Goal: Task Accomplishment & Management: Use online tool/utility

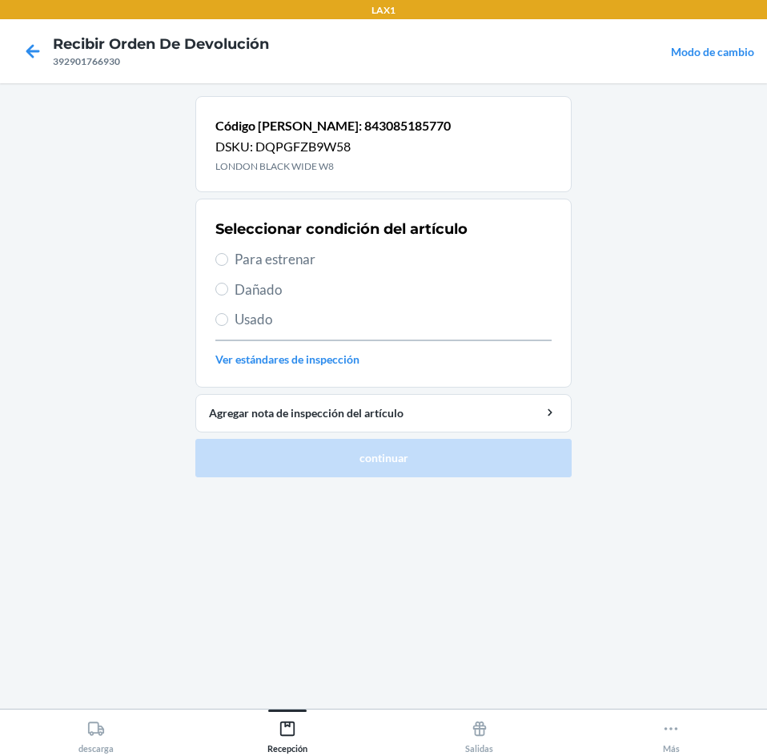
click at [442, 272] on div "Seleccionar condición del artículo Para estrenar Dañado Usado Ver estándares de…" at bounding box center [383, 293] width 336 height 158
click at [415, 263] on span "Para estrenar" at bounding box center [392, 259] width 317 height 21
click at [228, 263] on input "Para estrenar" at bounding box center [221, 259] width 13 height 13
radio input "true"
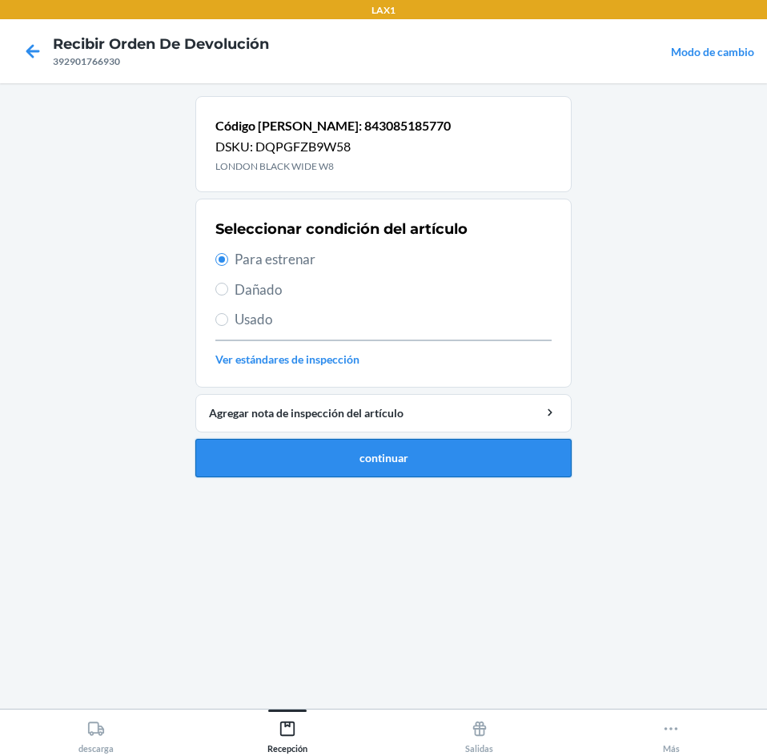
click at [440, 449] on button "continuar" at bounding box center [383, 458] width 376 height 38
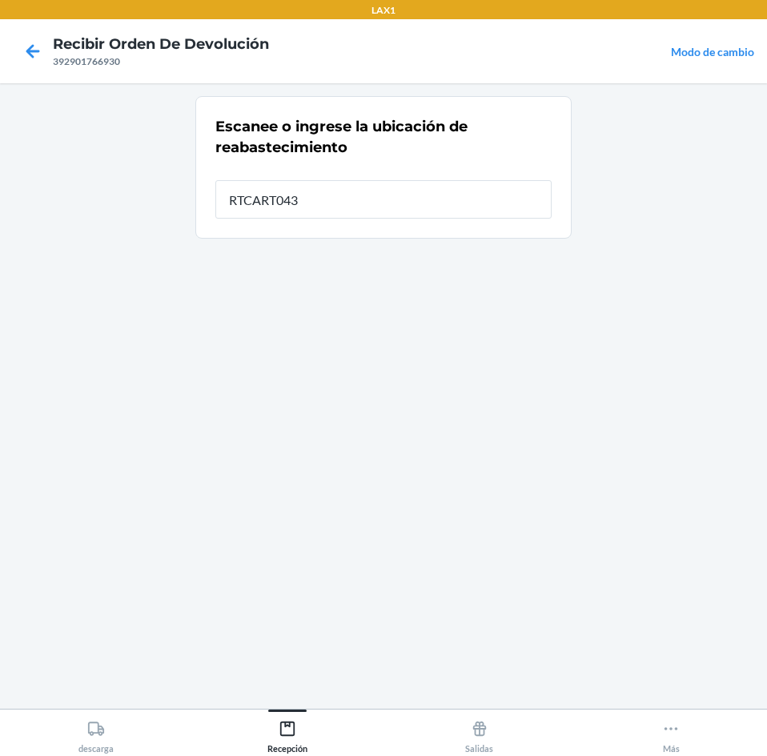
type input "RTCART043"
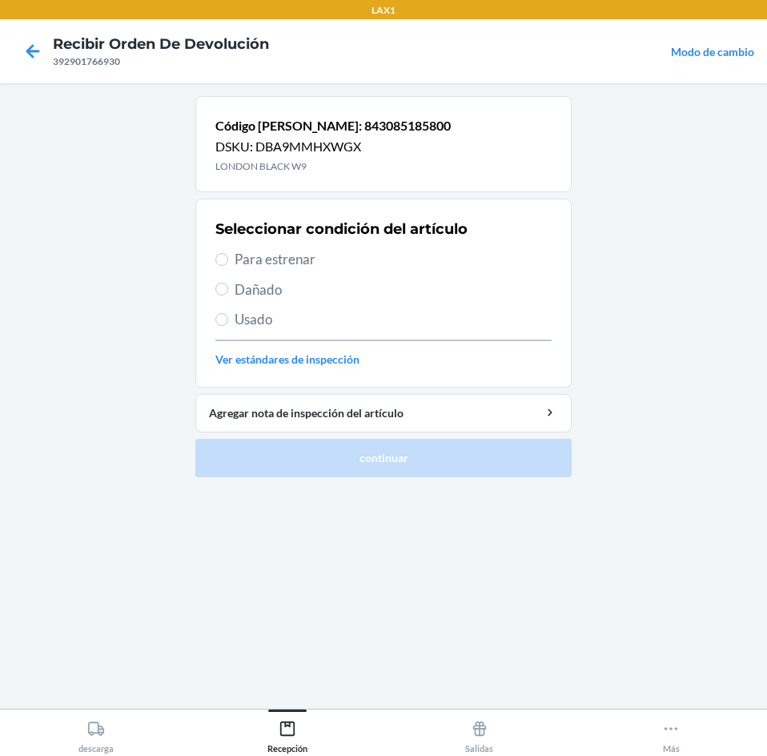
click at [408, 257] on span "Para estrenar" at bounding box center [392, 259] width 317 height 21
click at [228, 257] on input "Para estrenar" at bounding box center [221, 259] width 13 height 13
radio input "true"
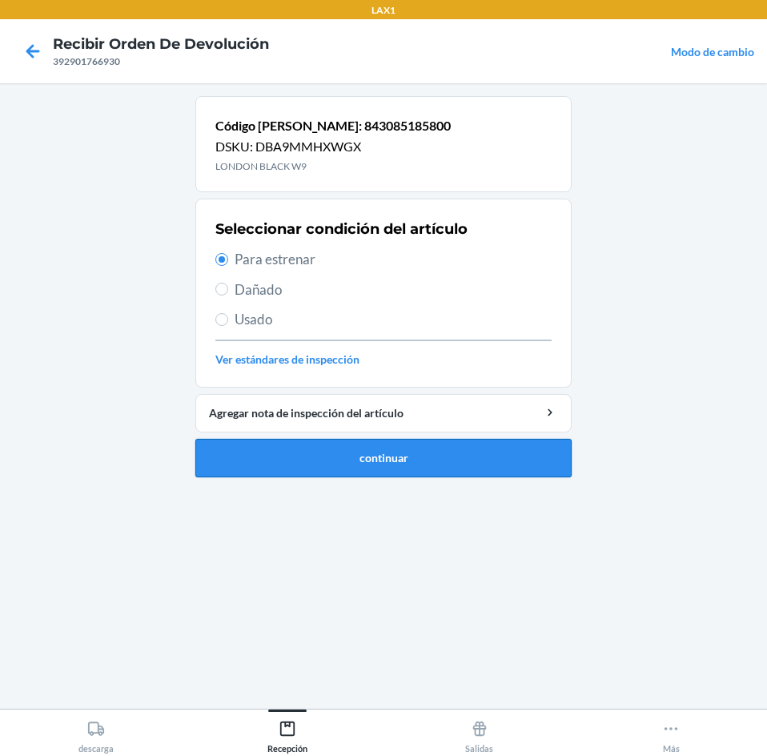
click at [439, 443] on button "continuar" at bounding box center [383, 458] width 376 height 38
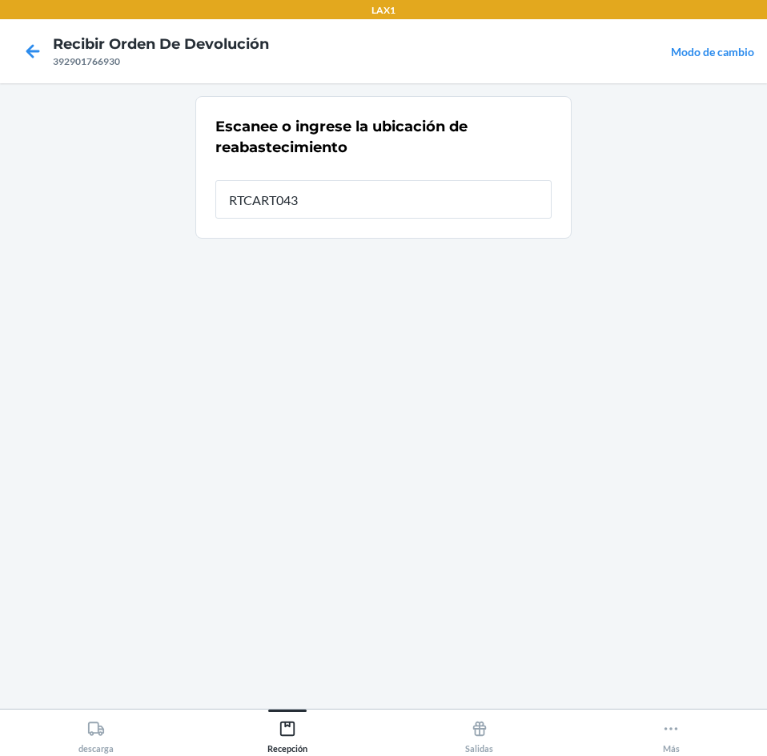
type input "RTCART043"
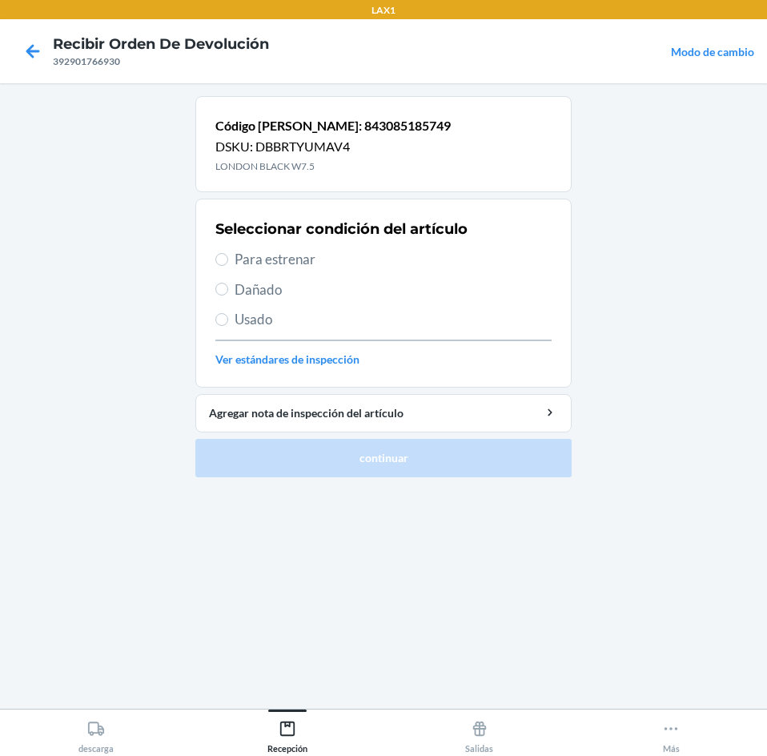
click at [400, 256] on span "Para estrenar" at bounding box center [392, 259] width 317 height 21
click at [228, 256] on input "Para estrenar" at bounding box center [221, 259] width 13 height 13
radio input "true"
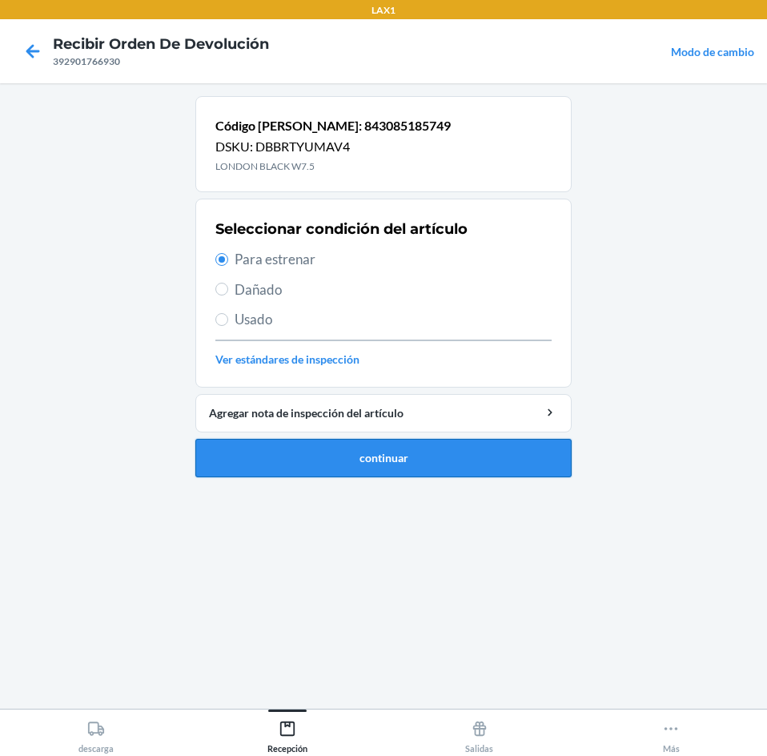
click at [456, 443] on button "continuar" at bounding box center [383, 458] width 376 height 38
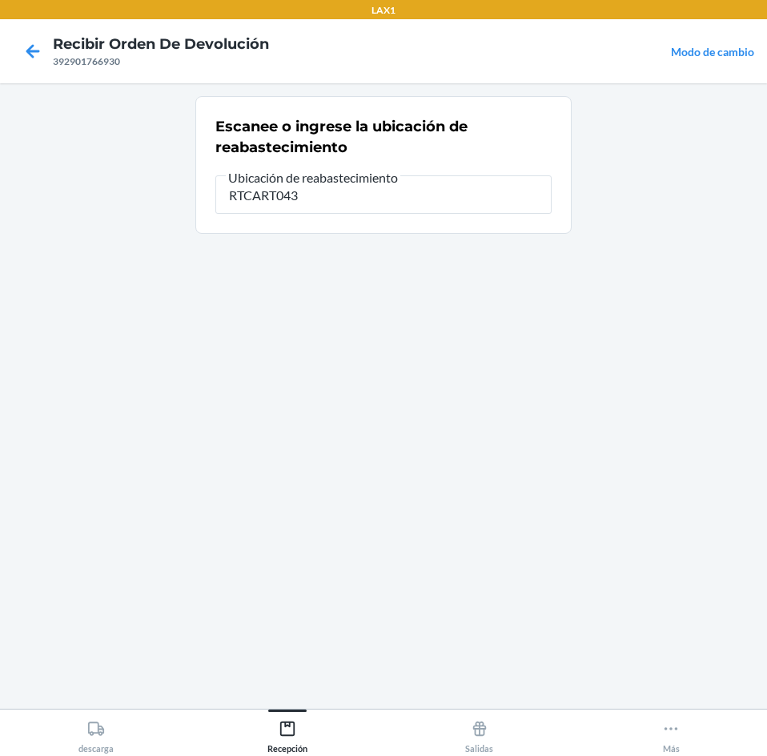
type input "RTCART043"
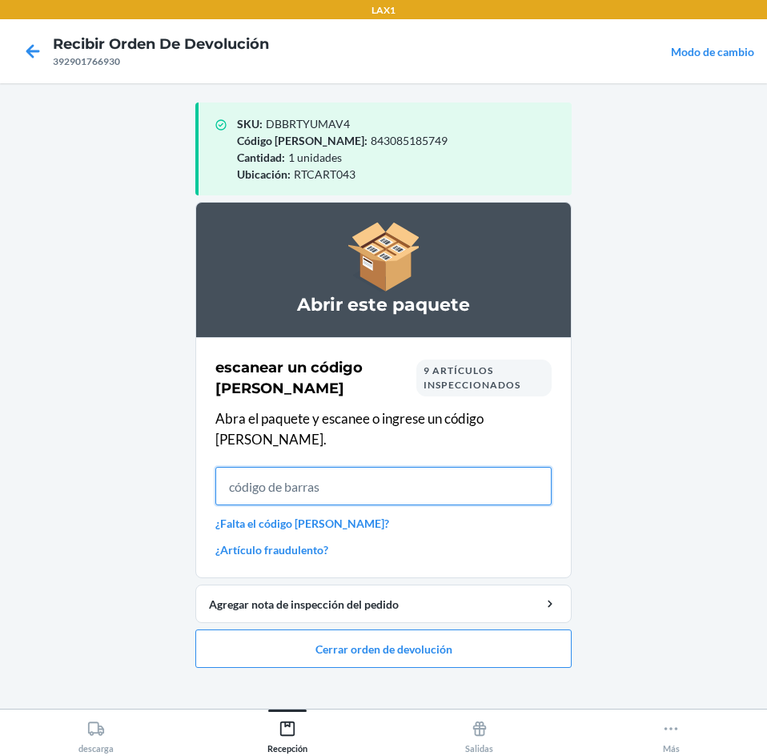
click at [480, 467] on input "text" at bounding box center [383, 486] width 336 height 38
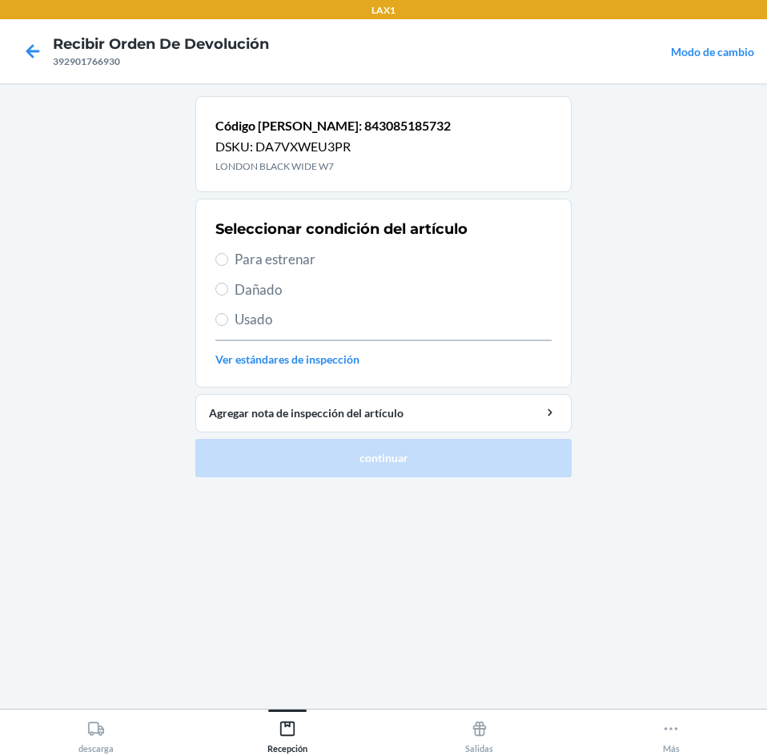
click at [403, 249] on span "Para estrenar" at bounding box center [392, 259] width 317 height 21
click at [228, 253] on input "Para estrenar" at bounding box center [221, 259] width 13 height 13
radio input "true"
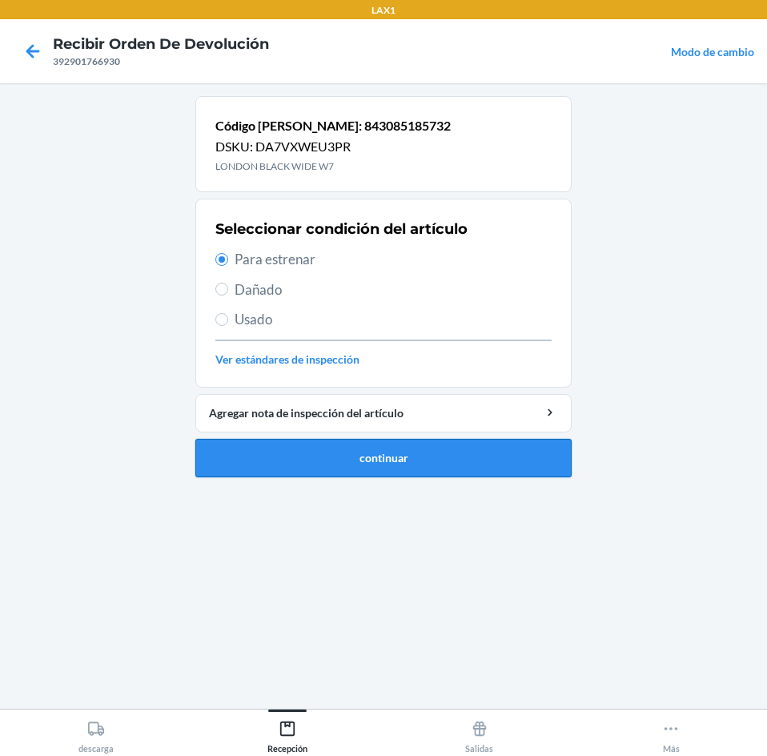
click at [459, 468] on button "continuar" at bounding box center [383, 458] width 376 height 38
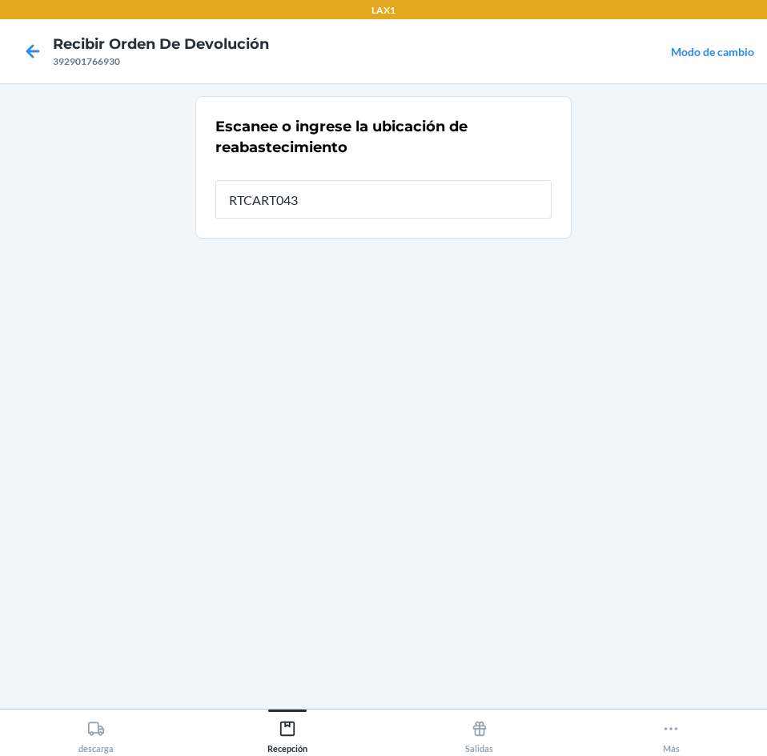
type input "RTCART043"
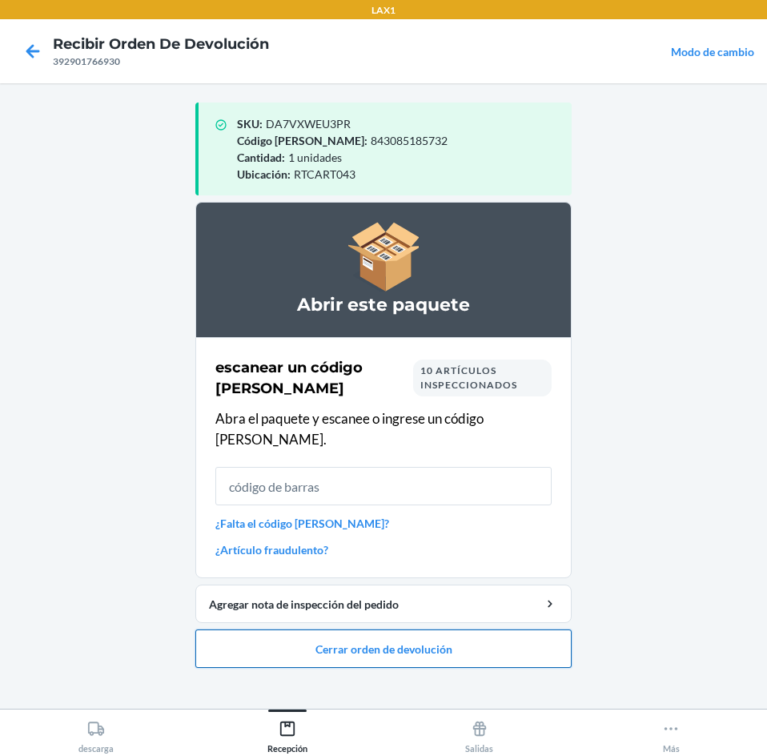
click at [458, 629] on button "Cerrar orden de devolución" at bounding box center [383, 648] width 376 height 38
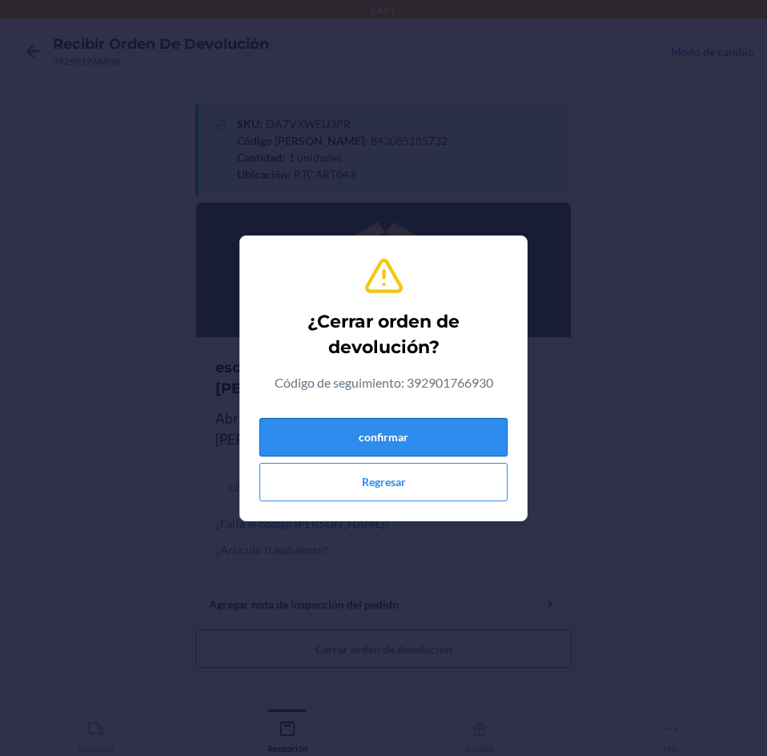
click at [443, 449] on button "confirmar" at bounding box center [383, 437] width 248 height 38
